Goal: Book appointment/travel/reservation

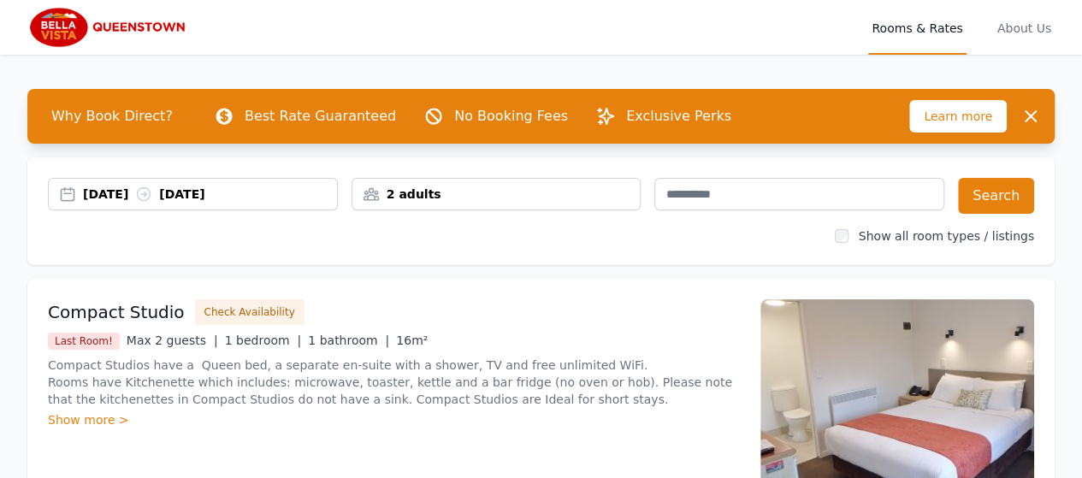
click at [136, 196] on div "[DATE] [DATE]" at bounding box center [210, 194] width 254 height 17
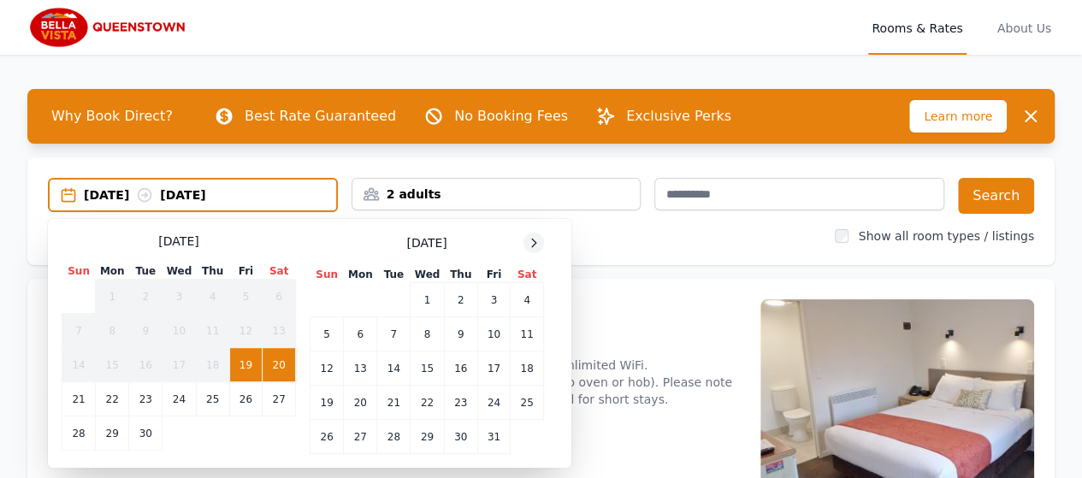
click at [536, 246] on icon at bounding box center [534, 243] width 14 height 14
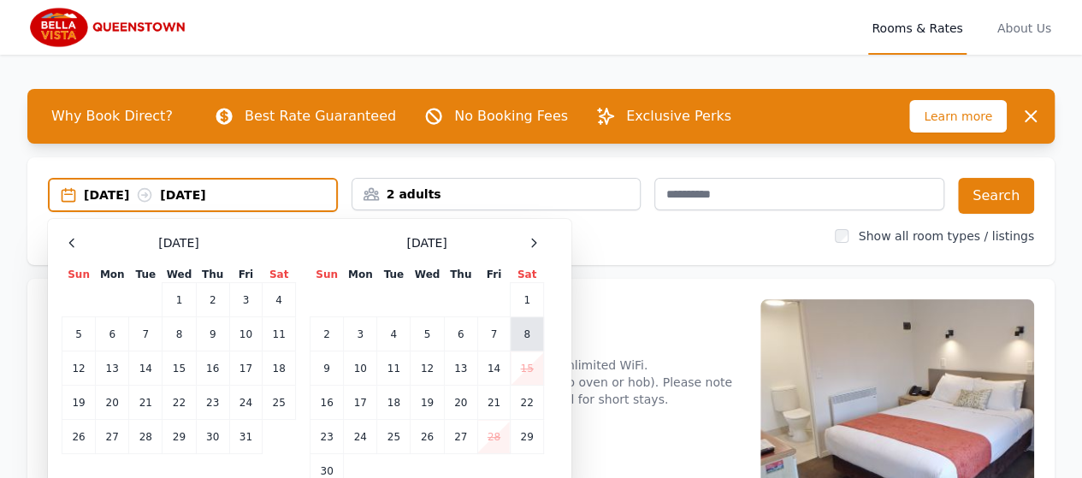
click at [534, 338] on td "8" at bounding box center [527, 334] width 33 height 34
click at [365, 374] on td "10" at bounding box center [360, 369] width 33 height 34
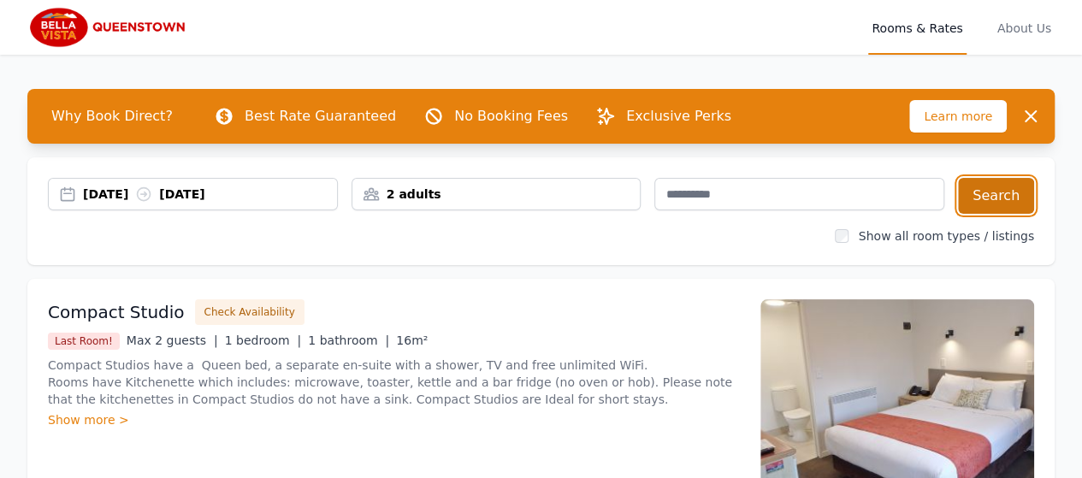
click at [993, 195] on button "Search" at bounding box center [996, 196] width 76 height 36
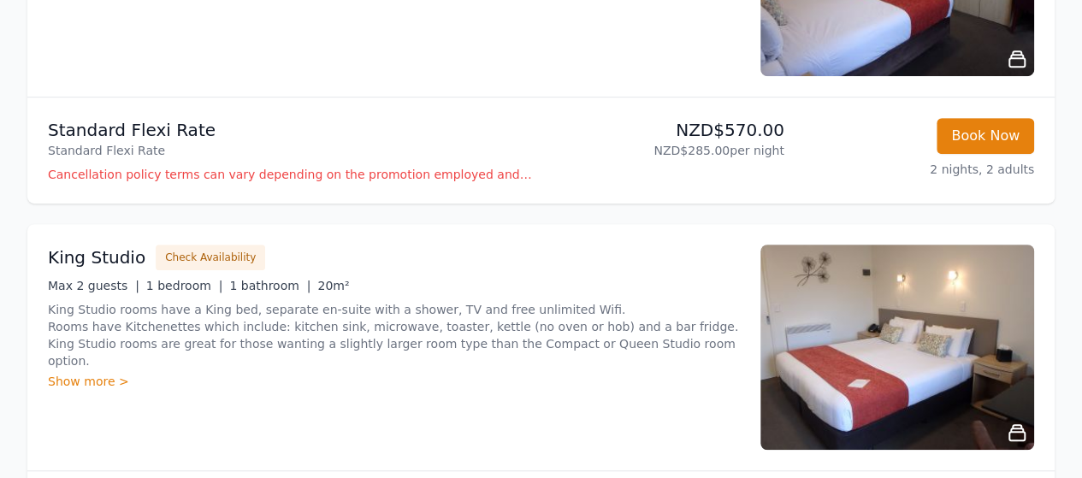
scroll to position [428, 0]
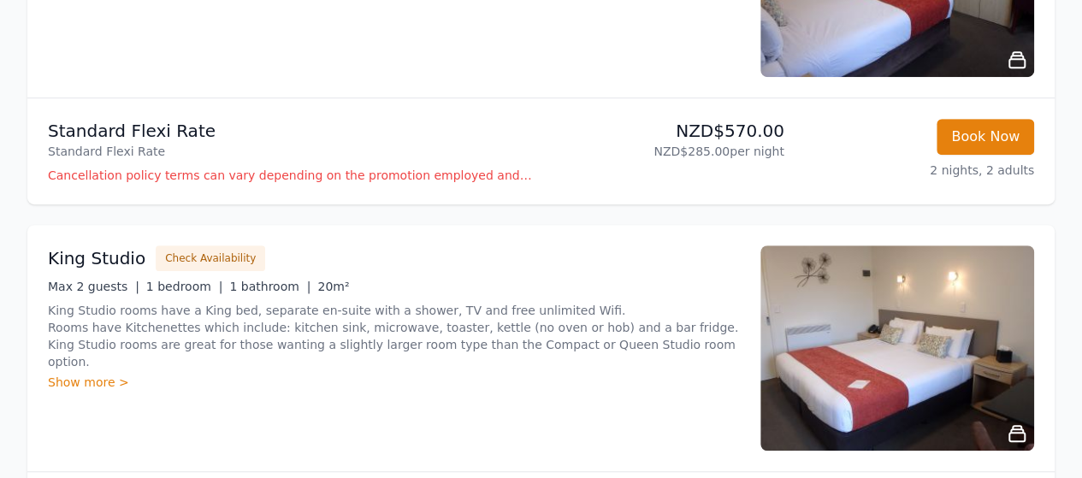
click at [835, 324] on img at bounding box center [898, 348] width 274 height 205
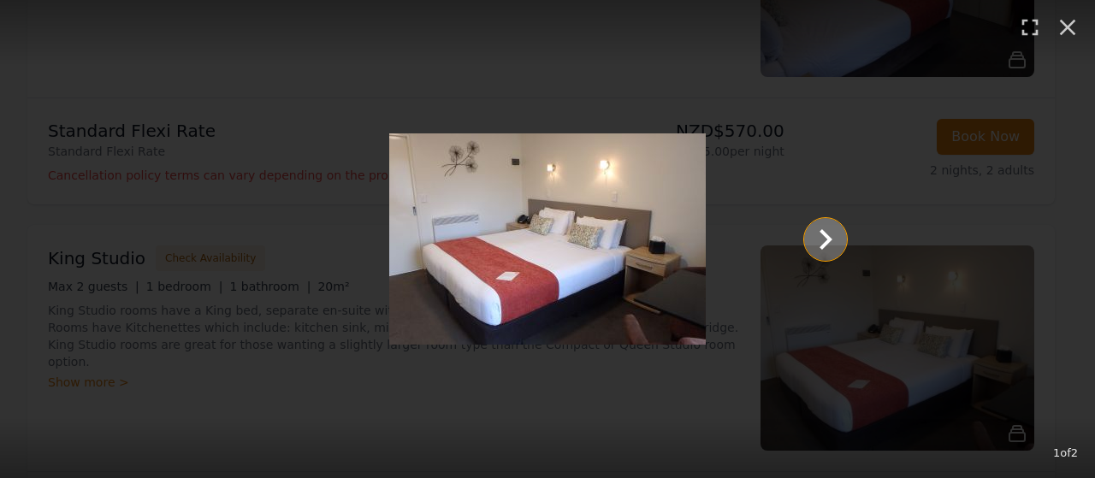
click at [830, 236] on icon "Show slide 2 of 2" at bounding box center [825, 239] width 41 height 41
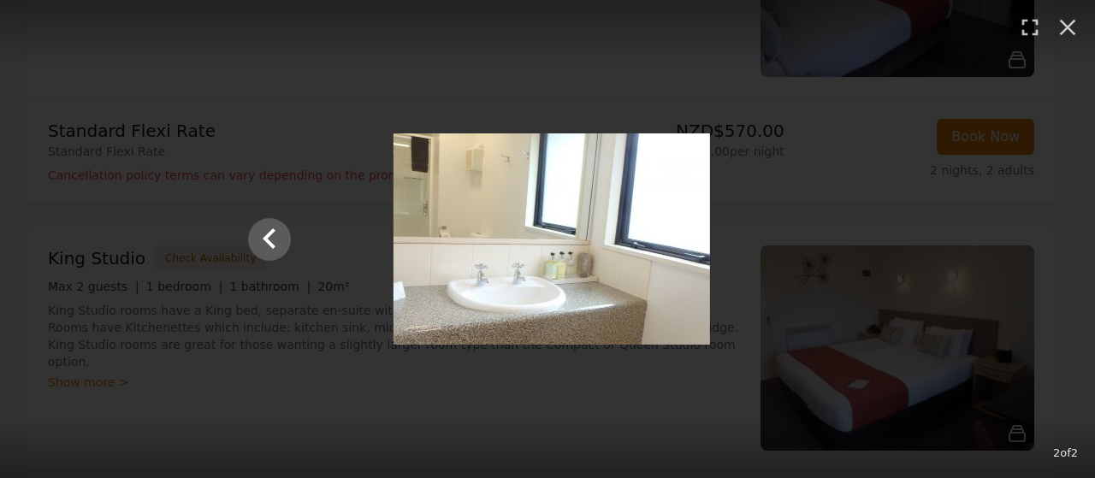
click at [829, 236] on div at bounding box center [551, 238] width 633 height 211
